Goal: Submit feedback/report problem

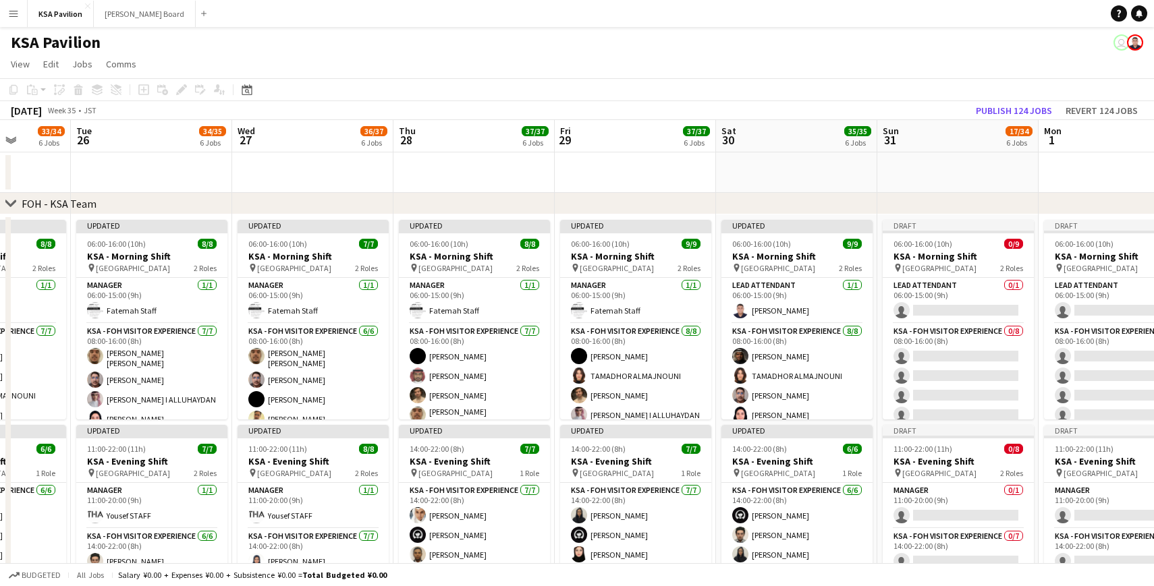
scroll to position [0, 414]
